Goal: Task Accomplishment & Management: Manage account settings

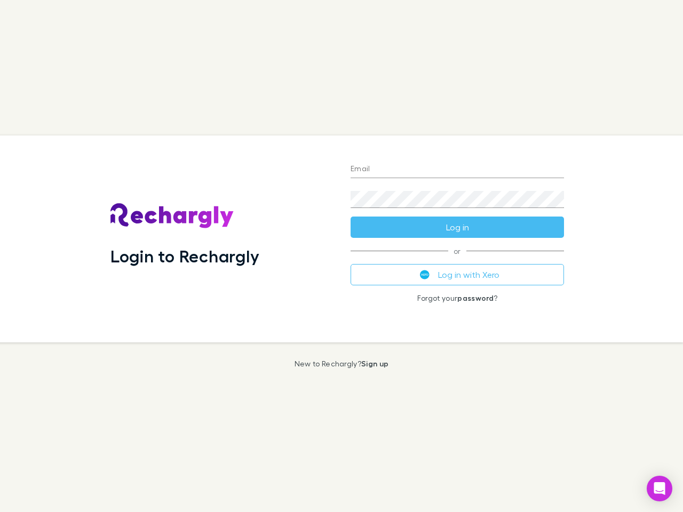
click at [341, 256] on div "Login to Rechargly" at bounding box center [222, 238] width 240 height 207
click at [457, 170] on input "Email" at bounding box center [456, 169] width 213 height 17
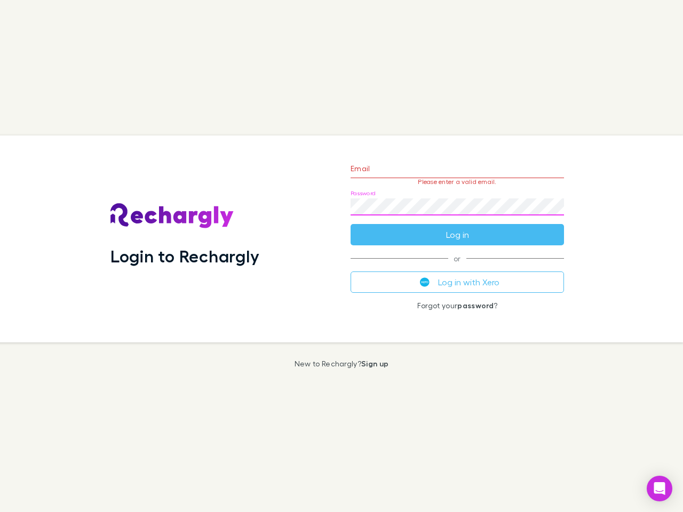
click at [457, 227] on form "Email Please enter a valid email. Password Log in" at bounding box center [456, 199] width 213 height 93
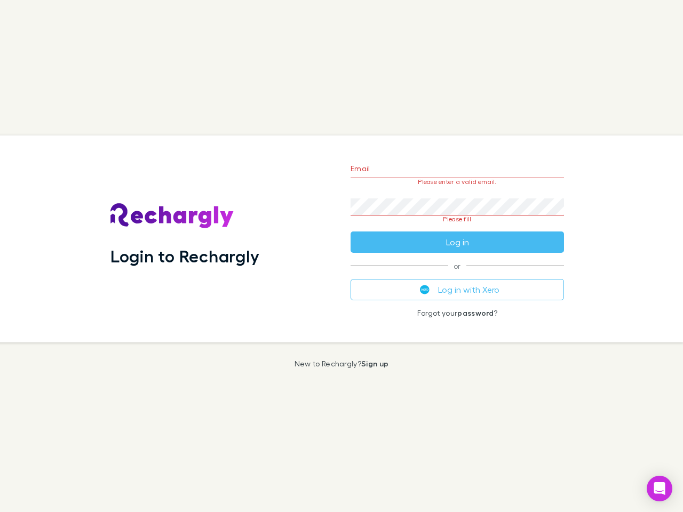
click at [457, 275] on div "Email Please enter a valid email. Password Please fill Log in or Log in with Xe…" at bounding box center [457, 238] width 230 height 207
click at [659, 489] on icon "Open Intercom Messenger" at bounding box center [659, 488] width 11 height 13
